Goal: Information Seeking & Learning: Learn about a topic

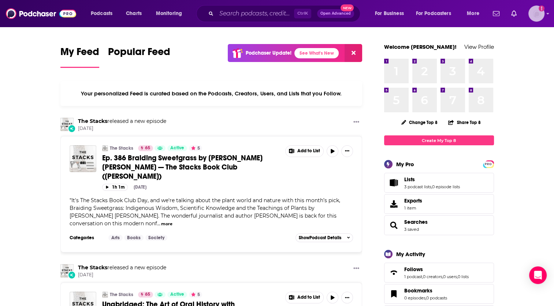
click at [536, 18] on img "Logged in as OneWorldLit" at bounding box center [537, 13] width 16 height 16
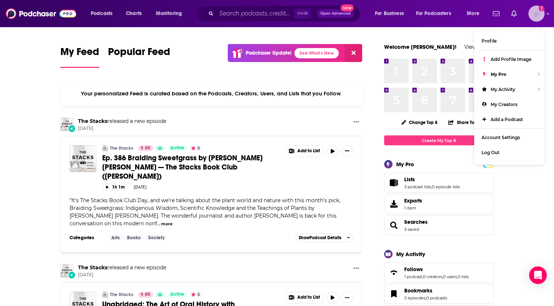
click at [536, 18] on img "Logged in as OneWorldLit" at bounding box center [537, 13] width 16 height 16
click at [409, 219] on span "Searches" at bounding box center [416, 221] width 23 height 7
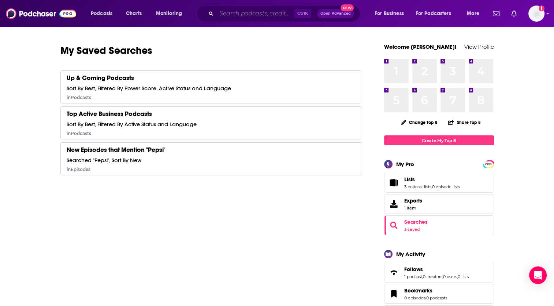
click at [234, 14] on input "Search podcasts, credits, & more..." at bounding box center [256, 14] width 78 height 12
click at [104, 15] on span "Podcasts" at bounding box center [102, 13] width 22 height 10
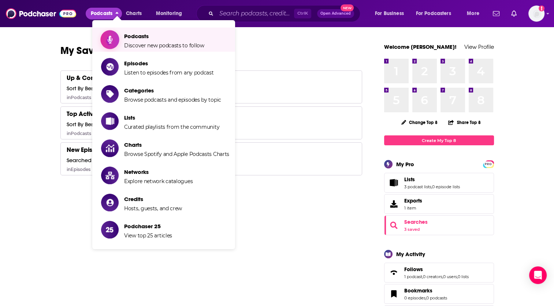
click at [143, 43] on span "Discover new podcasts to follow" at bounding box center [164, 45] width 80 height 7
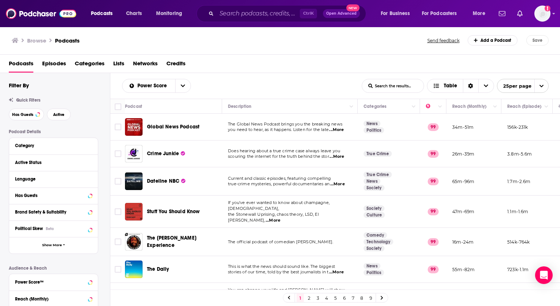
click at [118, 60] on span "Lists" at bounding box center [118, 65] width 11 height 15
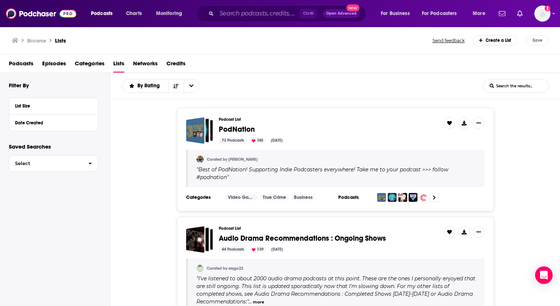
scroll to position [47, 0]
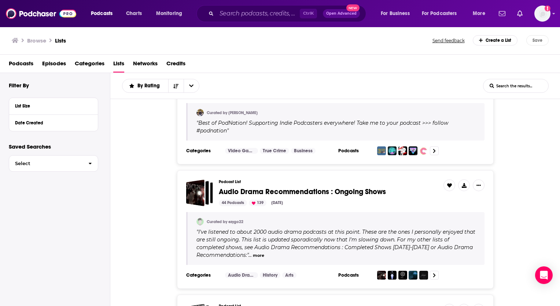
click at [23, 62] on span "Podcasts" at bounding box center [21, 65] width 25 height 15
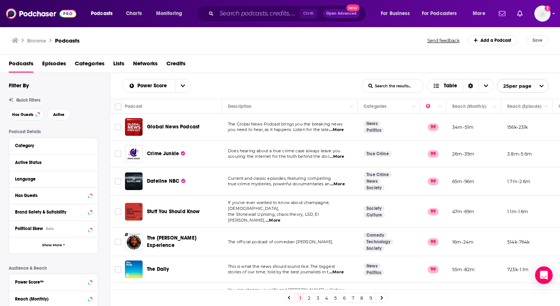
scroll to position [14, 0]
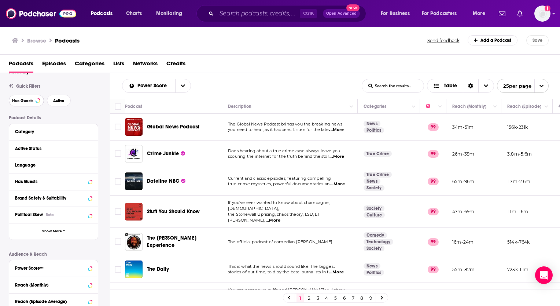
click at [28, 102] on span "Has Guests" at bounding box center [22, 101] width 21 height 4
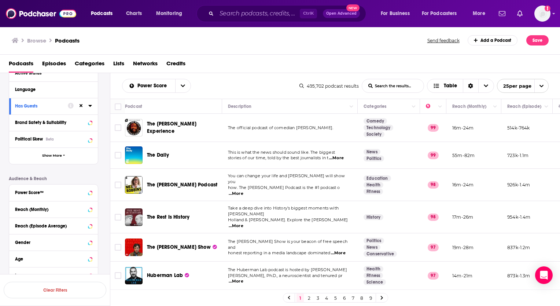
scroll to position [138, 0]
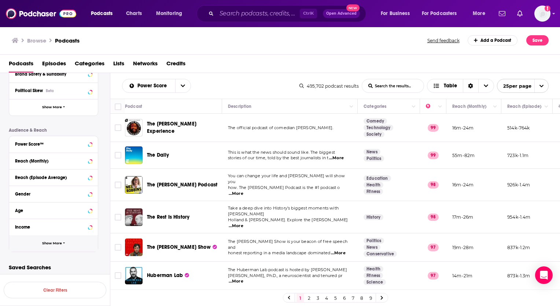
click at [57, 246] on button "Show More" at bounding box center [53, 243] width 89 height 16
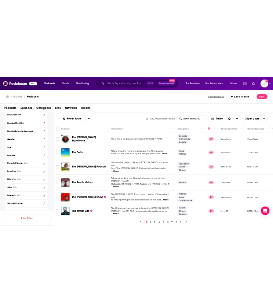
scroll to position [208, 0]
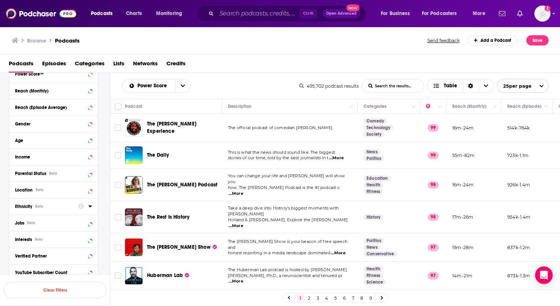
click at [92, 208] on icon at bounding box center [90, 206] width 4 height 6
click at [17, 215] on icon at bounding box center [18, 217] width 4 height 4
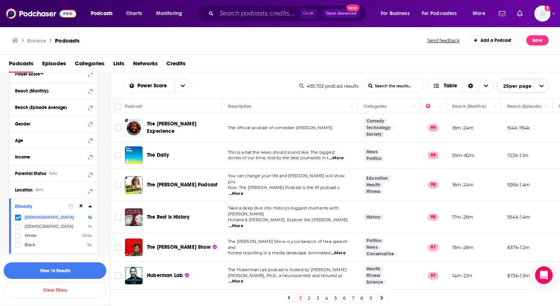
click at [43, 269] on button "View 1k Results" at bounding box center [55, 270] width 103 height 16
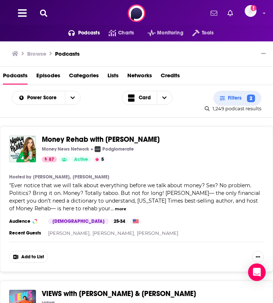
click at [44, 11] on icon at bounding box center [43, 13] width 7 height 7
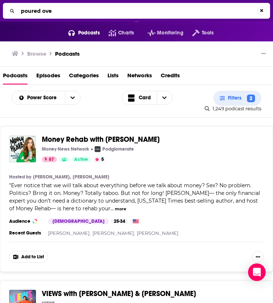
type input "poured over"
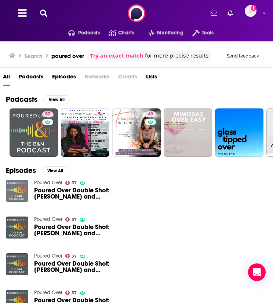
click at [15, 191] on img "Poured Over Double Shot: Emily Adrian and Jo Hamya" at bounding box center [17, 191] width 22 height 22
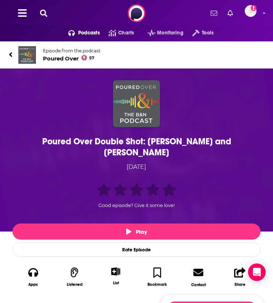
click at [29, 53] on img at bounding box center [27, 55] width 18 height 18
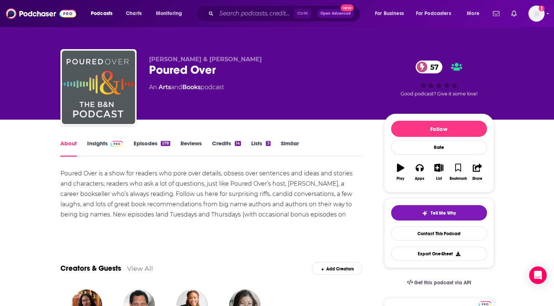
click at [151, 145] on link "Episodes 578" at bounding box center [151, 148] width 37 height 17
